Goal: Task Accomplishment & Management: Manage account settings

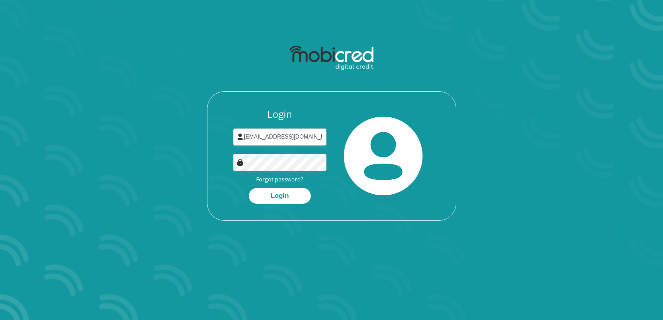
type input "[EMAIL_ADDRESS][DOMAIN_NAME]"
click at [292, 153] on div "Login [EMAIL_ADDRESS][DOMAIN_NAME] Forgot password? Login" at bounding box center [280, 155] width 104 height 95
click at [296, 193] on button "Login" at bounding box center [280, 196] width 62 height 16
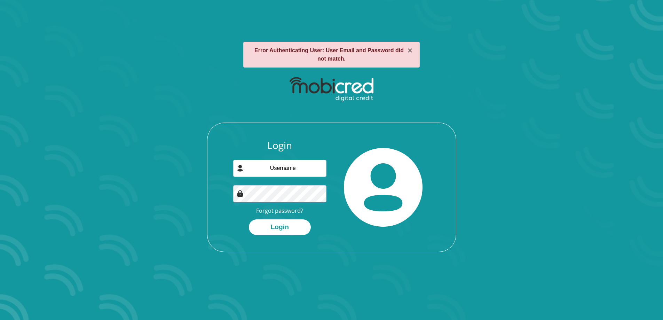
click at [296, 173] on input "email" at bounding box center [279, 168] width 93 height 17
type input "[EMAIL_ADDRESS][DOMAIN_NAME]"
click at [249, 219] on button "Login" at bounding box center [280, 227] width 62 height 16
